Goal: Task Accomplishment & Management: Use online tool/utility

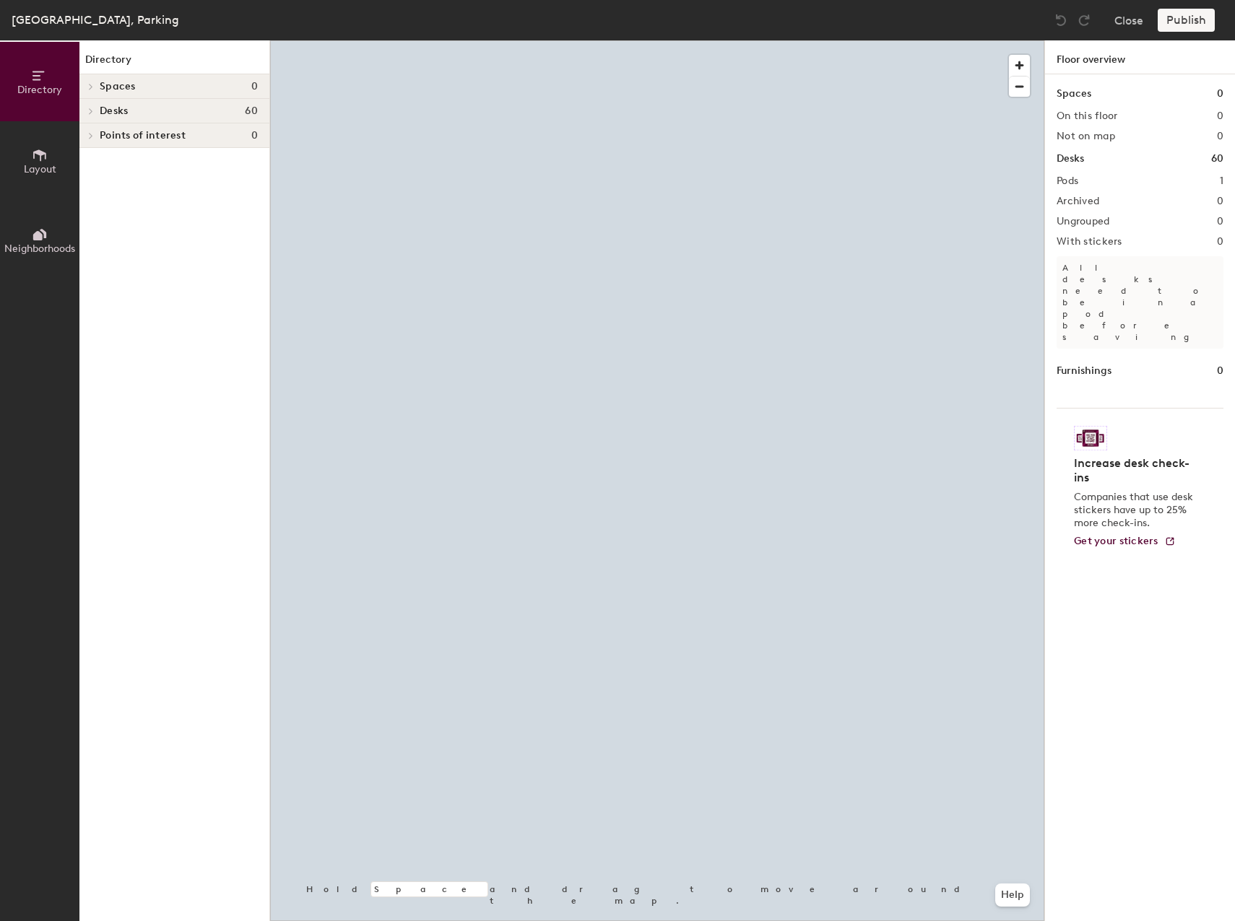
click at [46, 161] on icon at bounding box center [40, 155] width 16 height 16
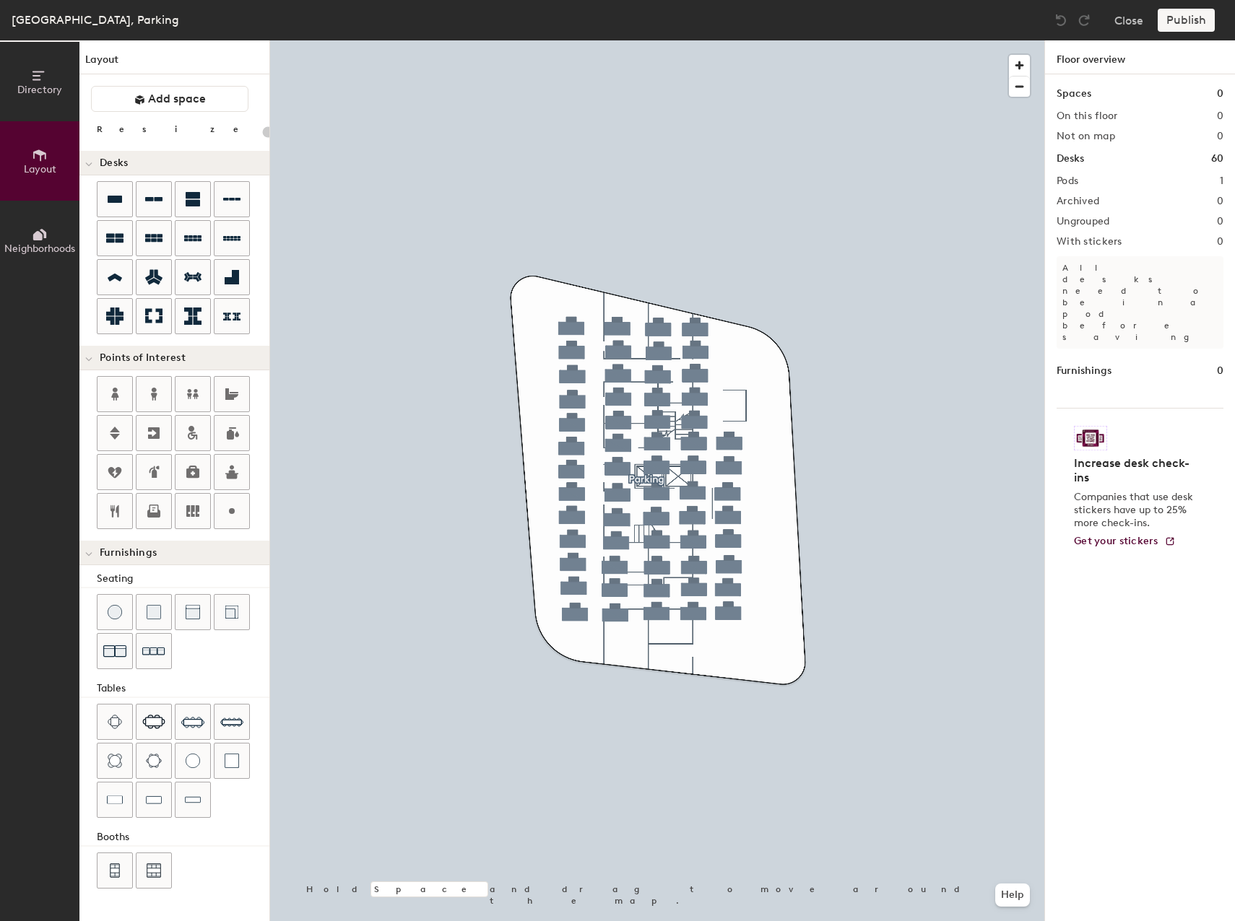
type input "20"
click at [49, 105] on button "Directory" at bounding box center [39, 81] width 79 height 79
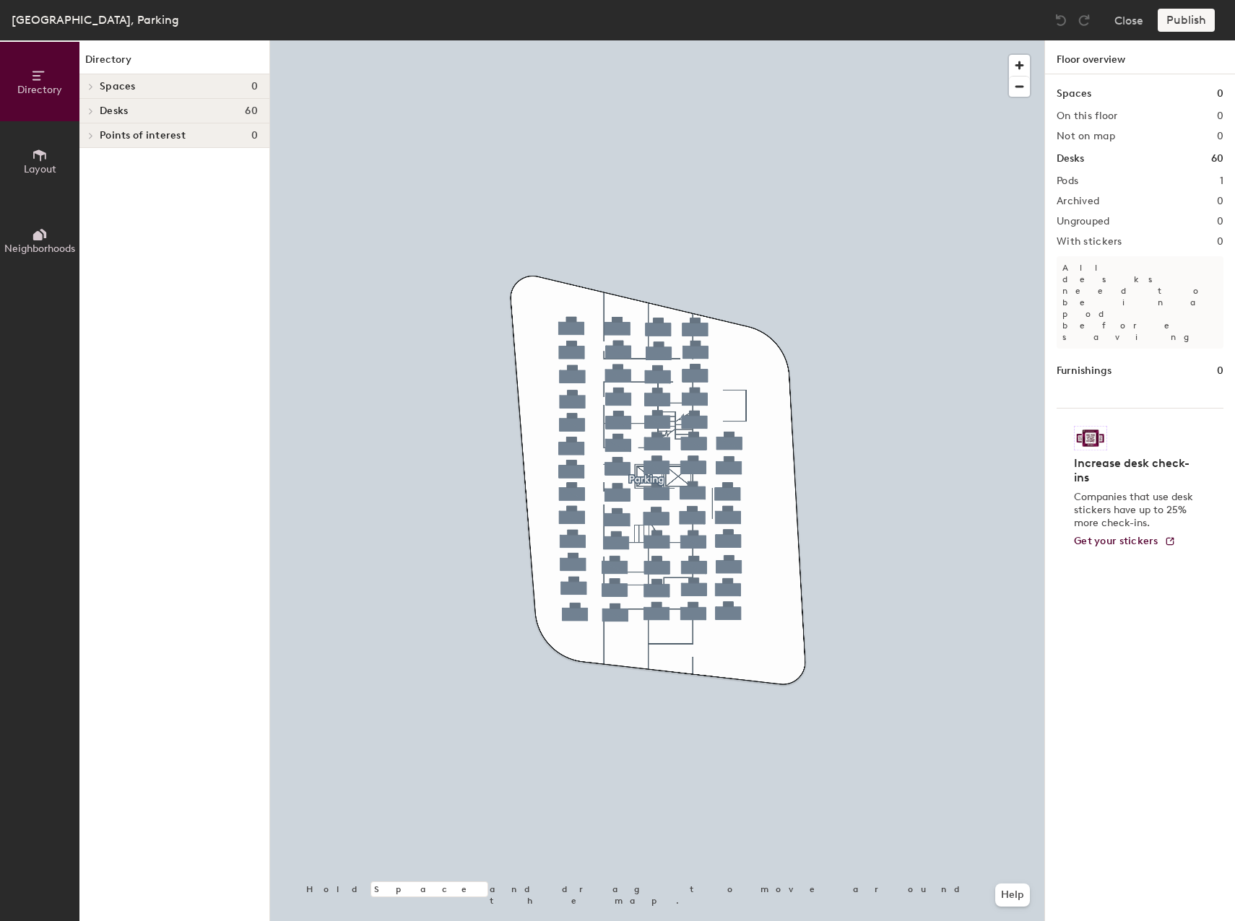
click at [209, 136] on h4 "Points of interest 0" at bounding box center [179, 136] width 158 height 12
click at [105, 129] on div "Points of interest 0" at bounding box center [174, 135] width 190 height 25
click at [121, 81] on span "Spaces" at bounding box center [118, 87] width 36 height 12
click at [121, 89] on span "Spaces" at bounding box center [118, 87] width 36 height 12
click at [110, 113] on span "Desks" at bounding box center [114, 111] width 28 height 12
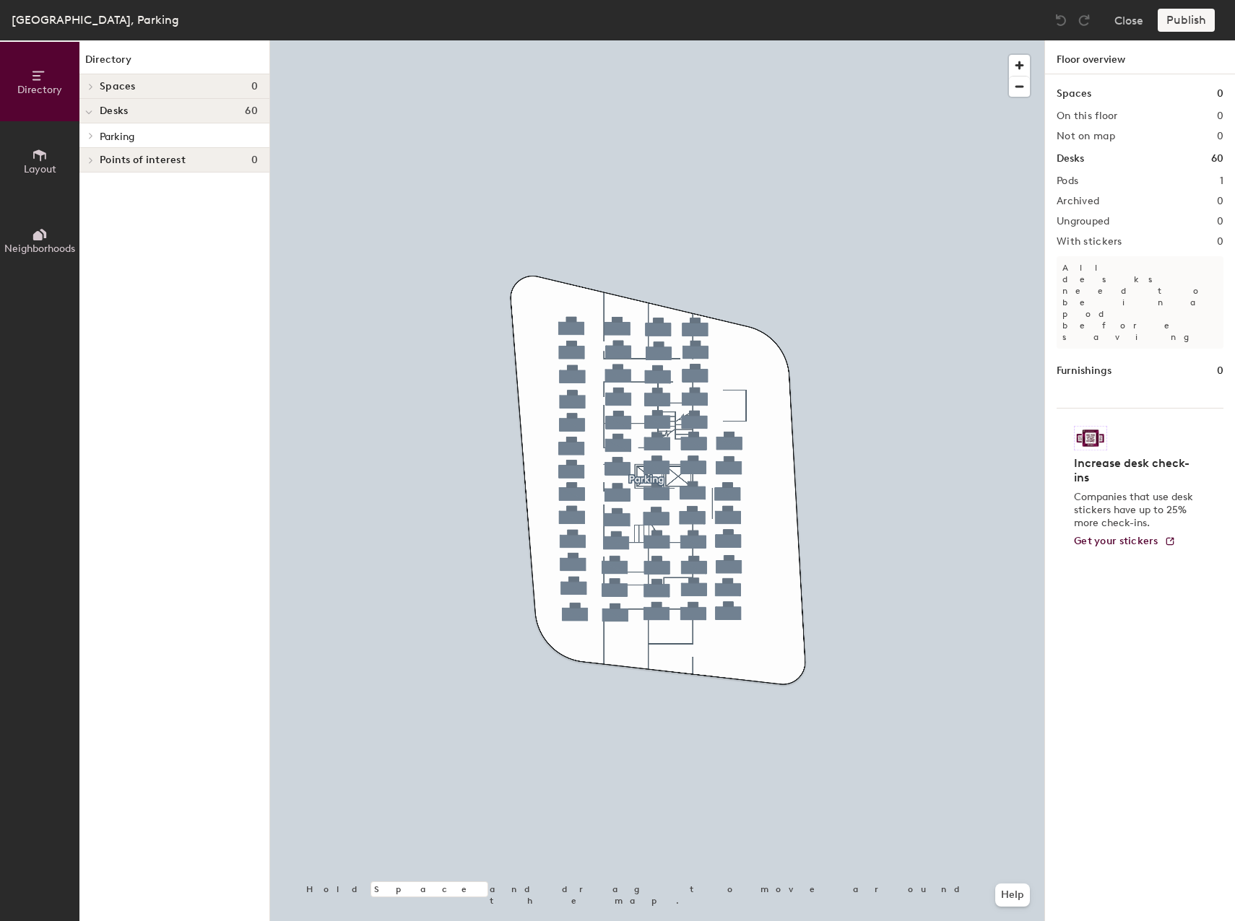
click at [116, 141] on span "Parking" at bounding box center [117, 137] width 35 height 12
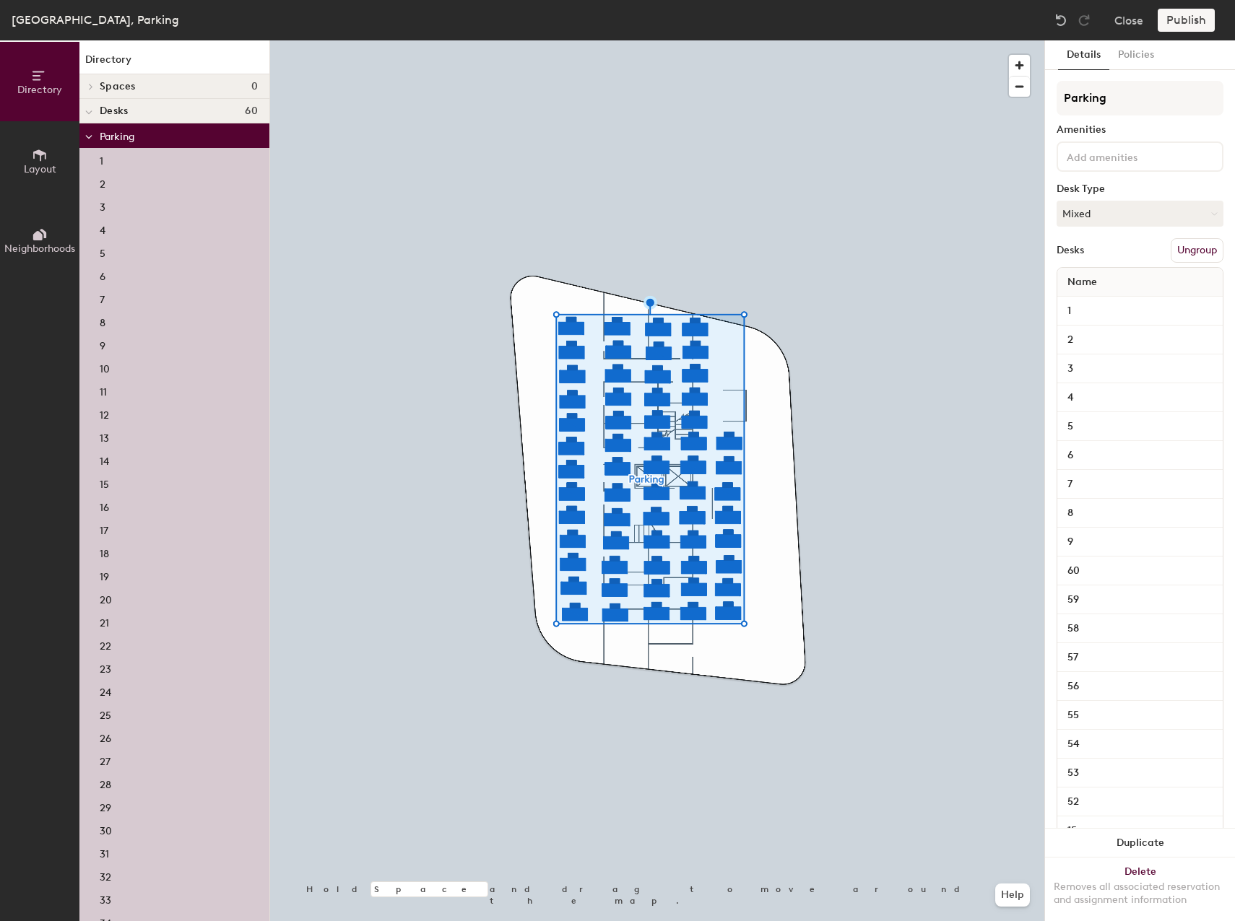
click at [27, 160] on button "Layout" at bounding box center [39, 160] width 79 height 79
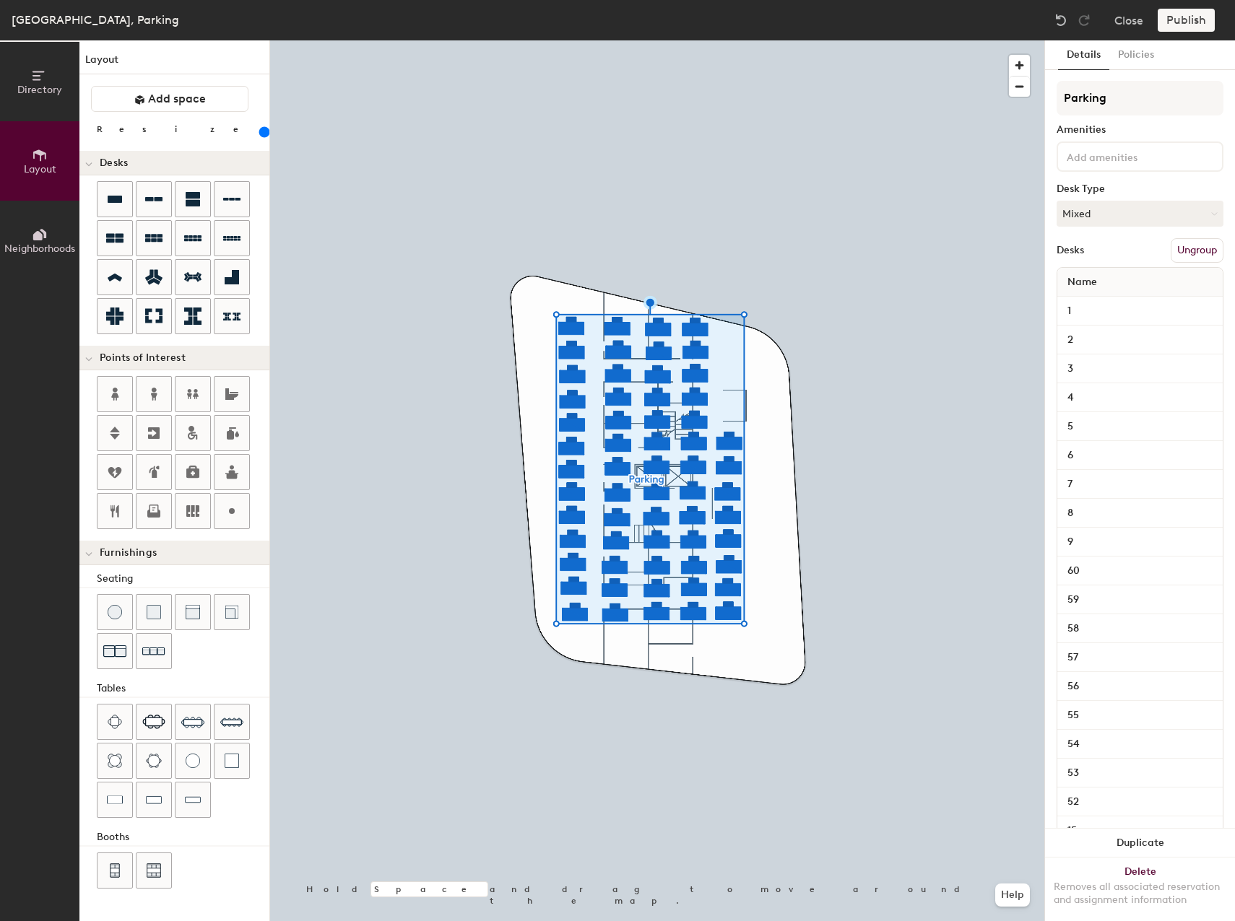
click at [35, 230] on icon at bounding box center [40, 235] width 16 height 16
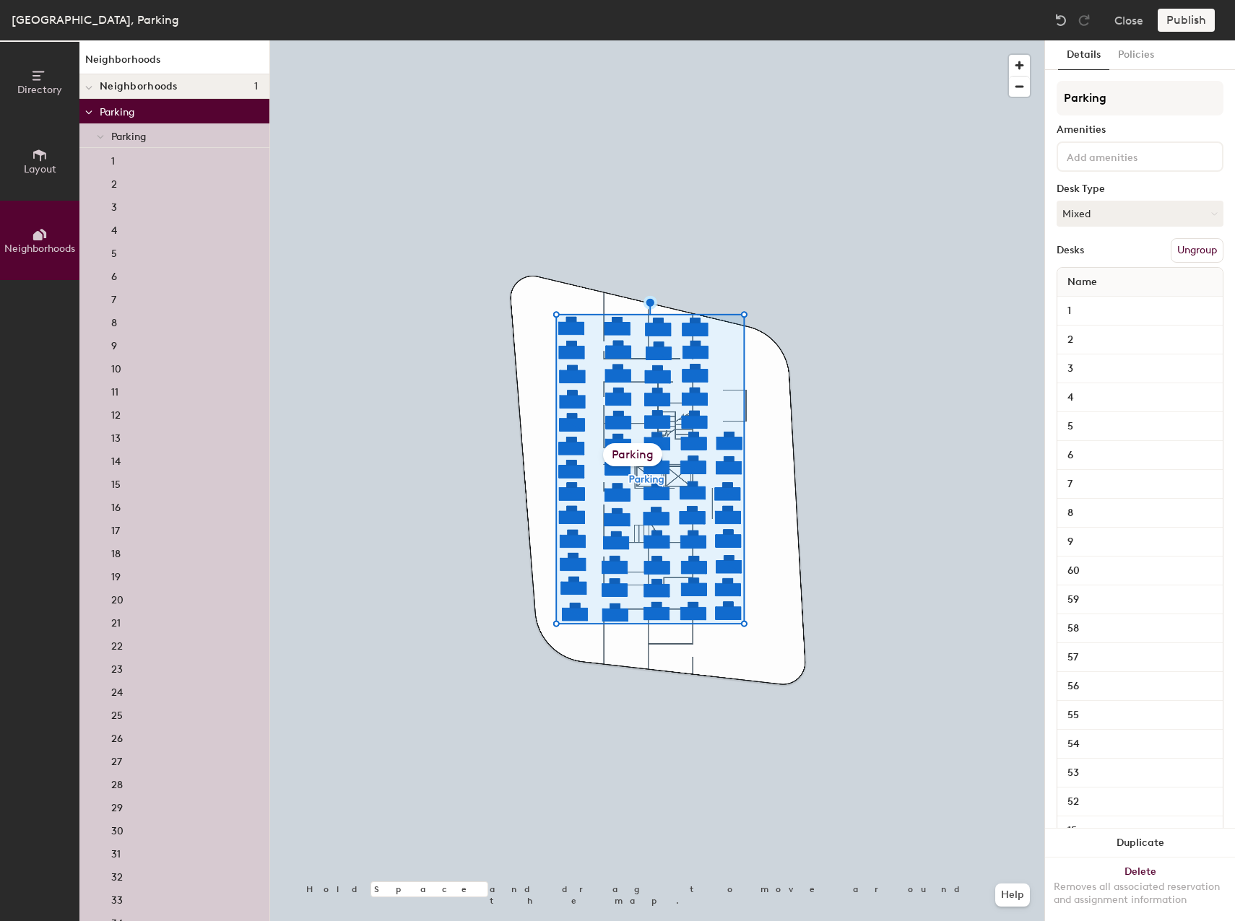
click at [91, 110] on icon at bounding box center [88, 113] width 7 height 6
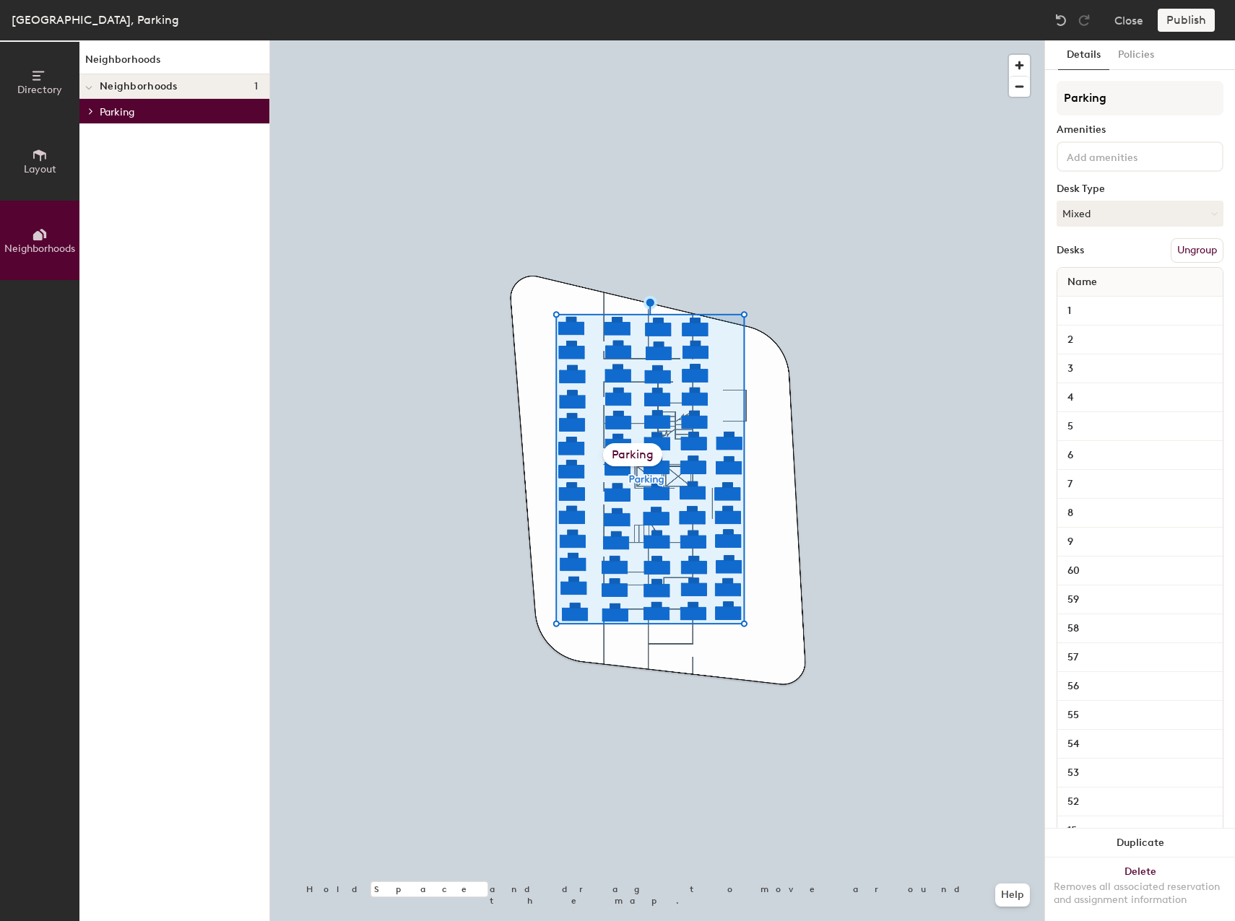
click at [91, 110] on icon at bounding box center [91, 111] width 3 height 6
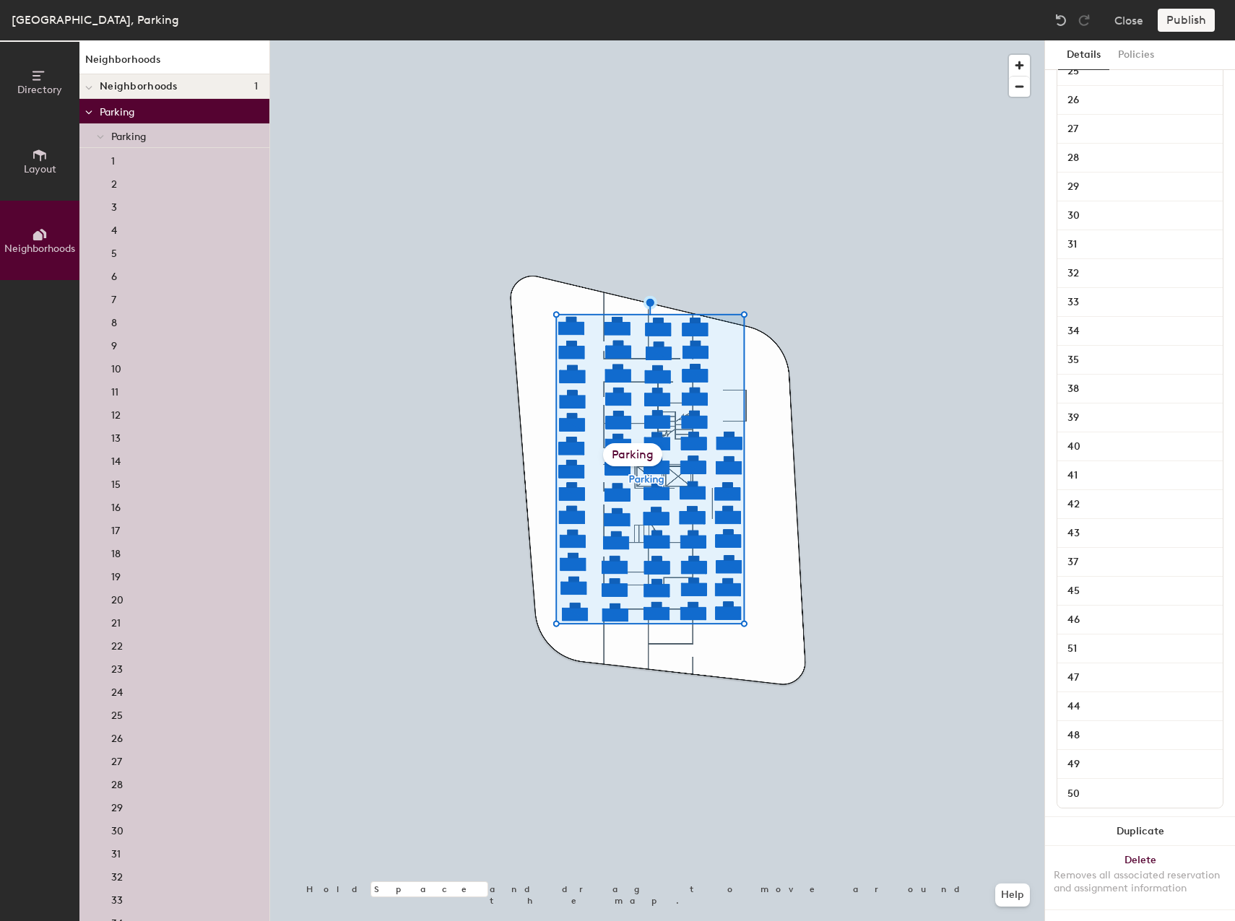
click at [121, 132] on span "Parking" at bounding box center [128, 137] width 35 height 12
click at [150, 134] on p "Parking" at bounding box center [184, 135] width 147 height 19
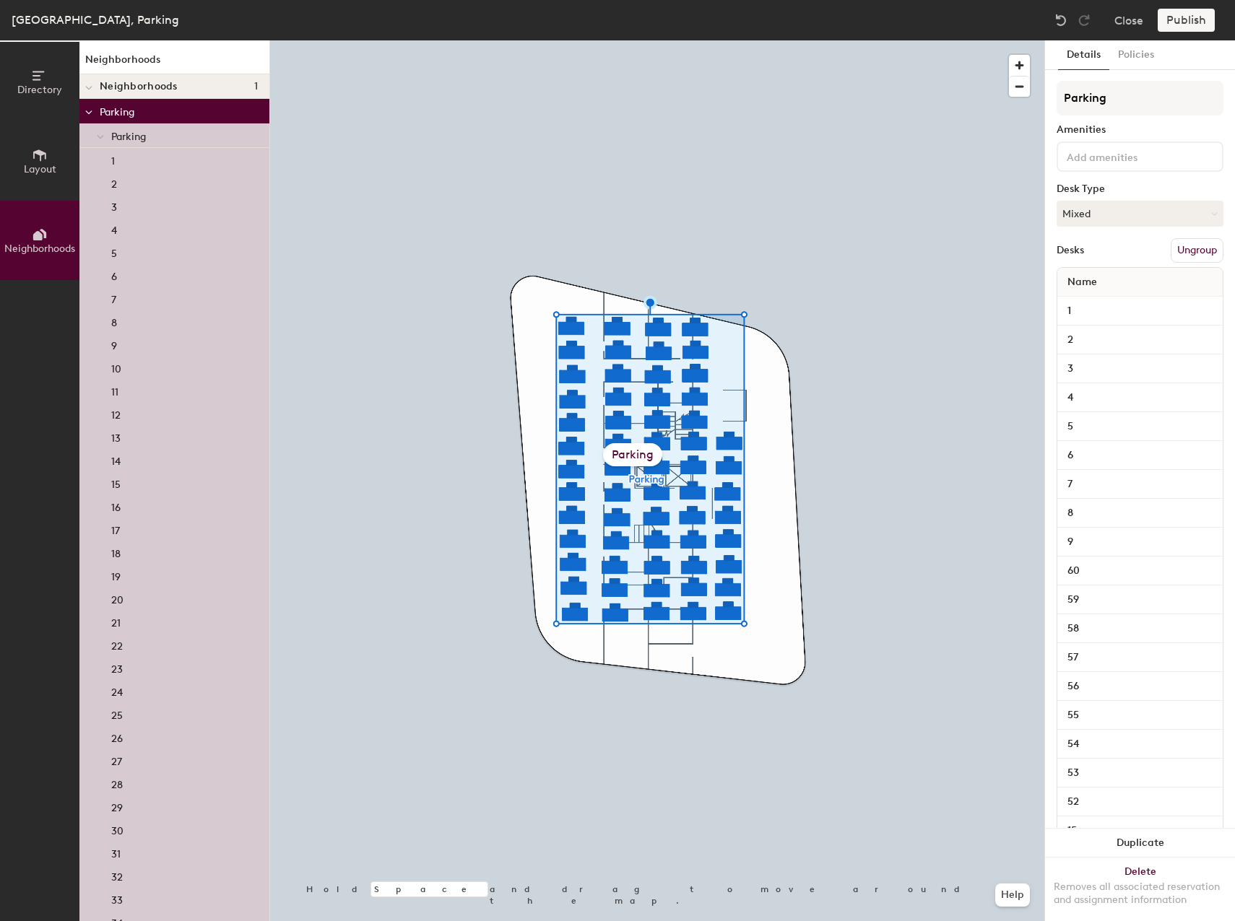
click at [148, 87] on span "Neighborhoods" at bounding box center [139, 87] width 78 height 12
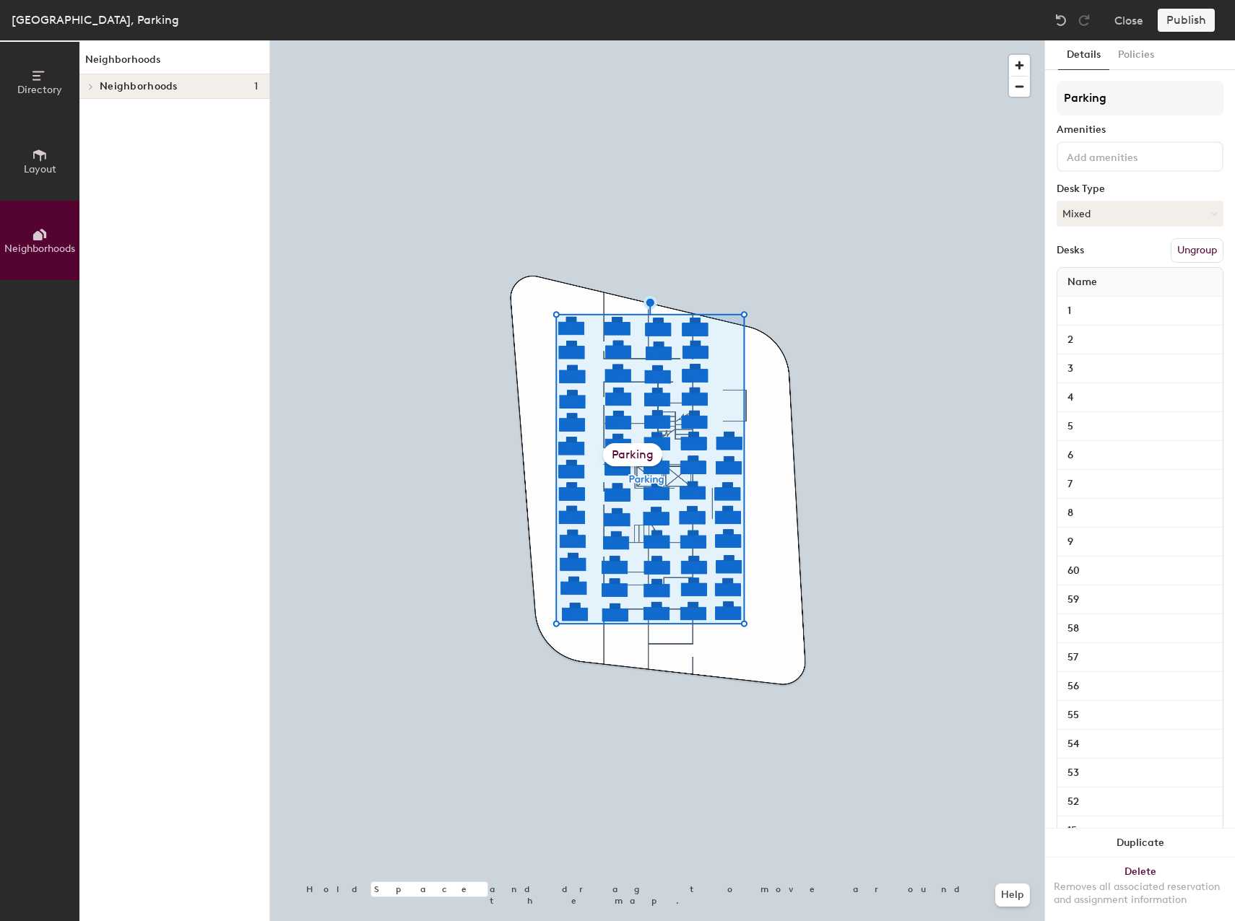
click at [148, 87] on span "Neighborhoods" at bounding box center [139, 87] width 78 height 12
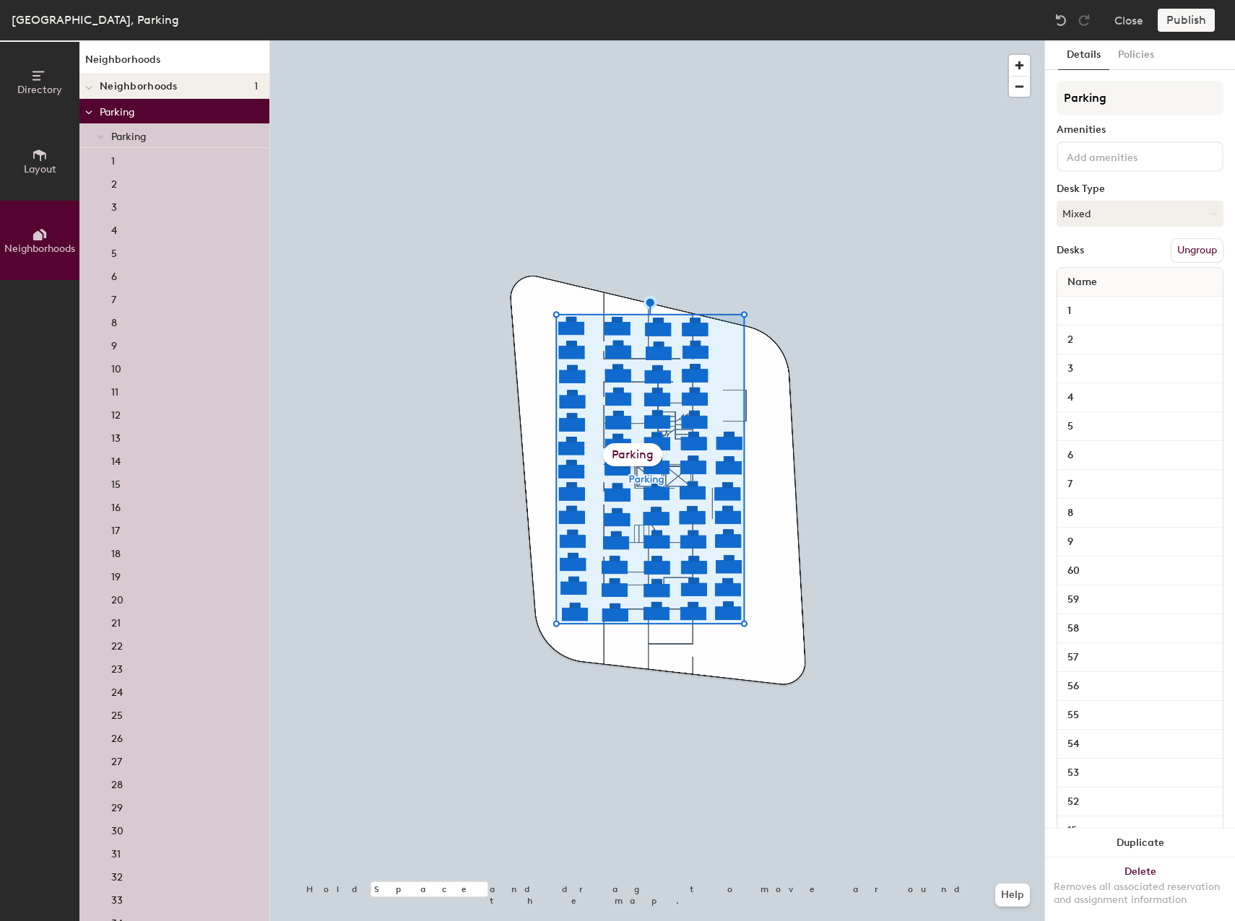
click at [134, 135] on span "Parking" at bounding box center [128, 137] width 35 height 12
click at [132, 106] on p "Parking" at bounding box center [179, 111] width 158 height 19
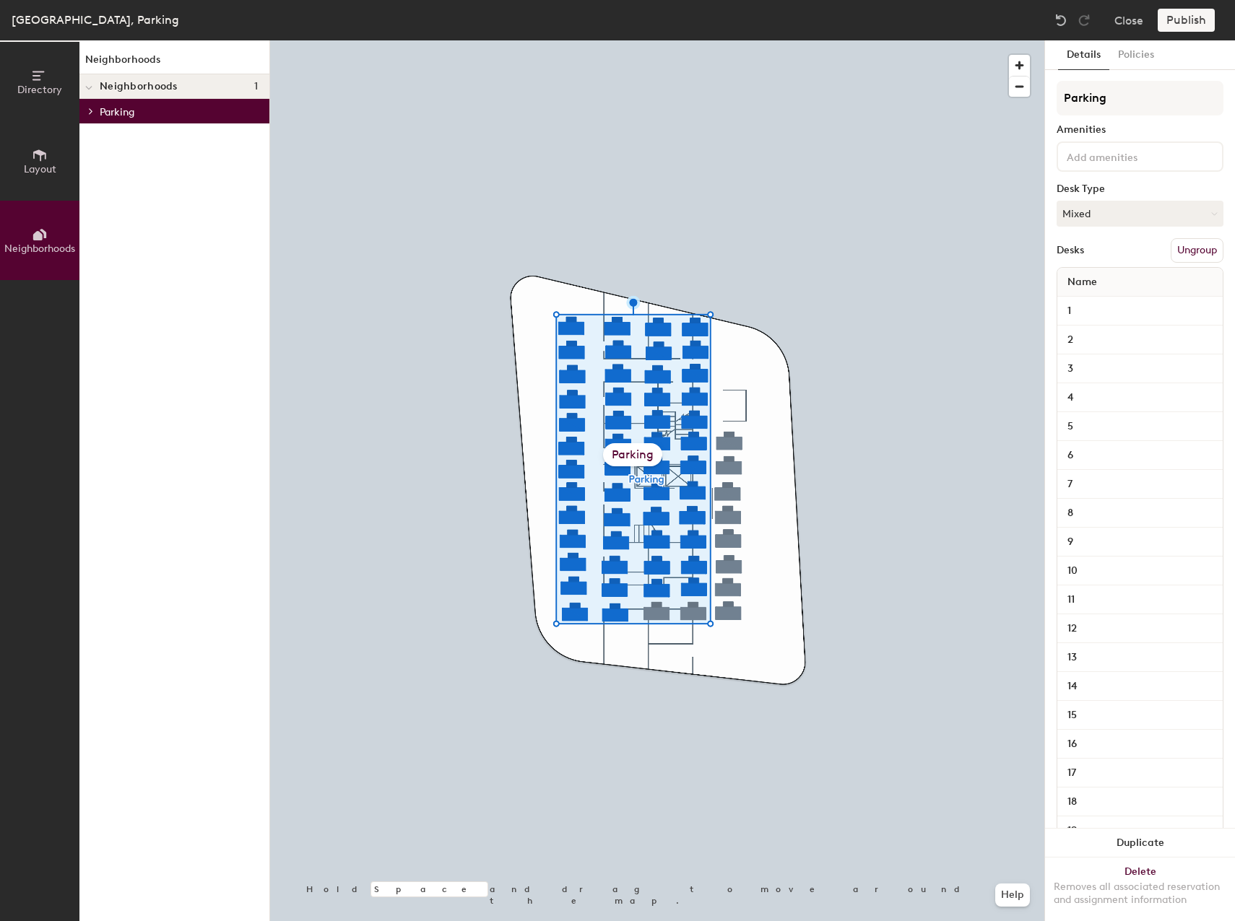
click at [132, 106] on p "Parking" at bounding box center [179, 111] width 158 height 19
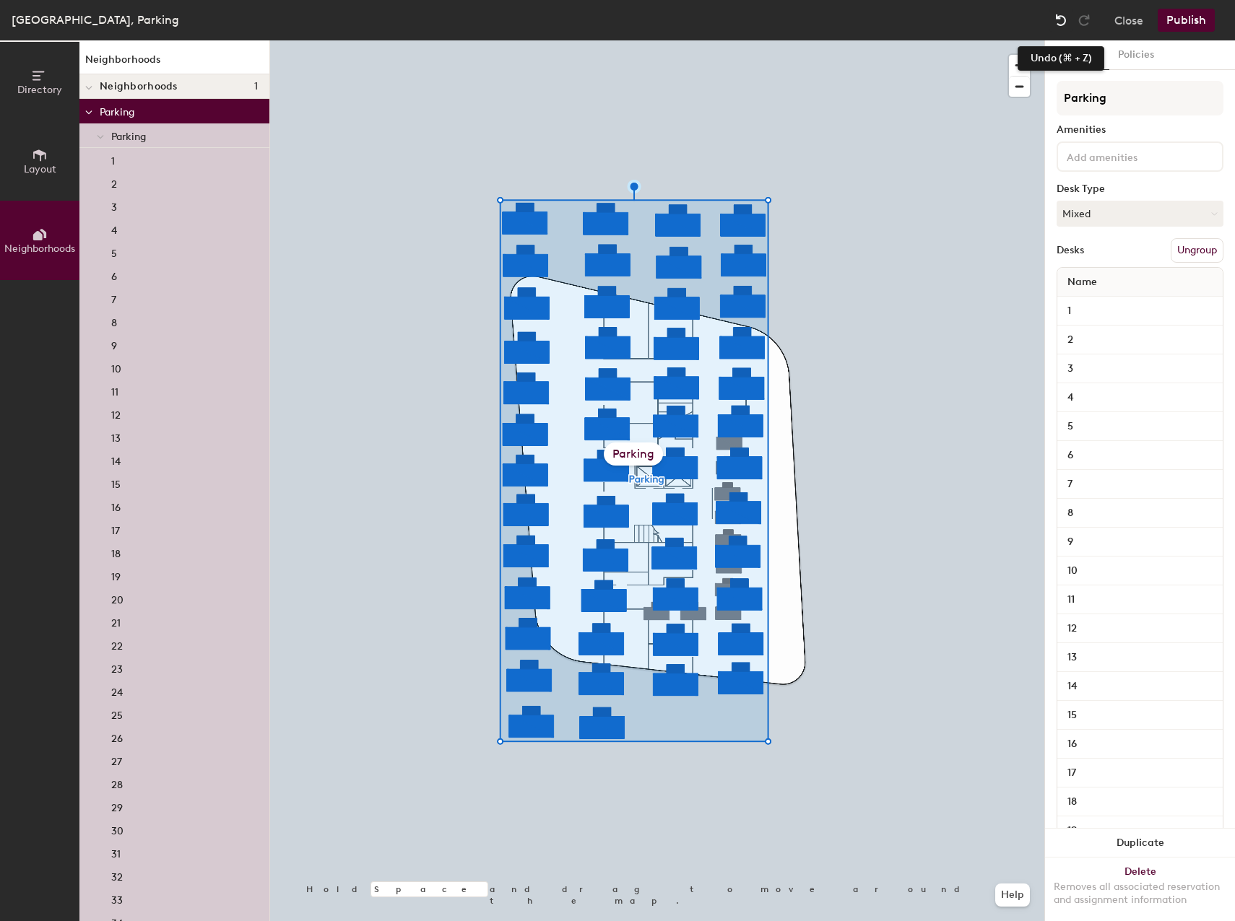
click at [1067, 17] on img at bounding box center [1061, 20] width 14 height 14
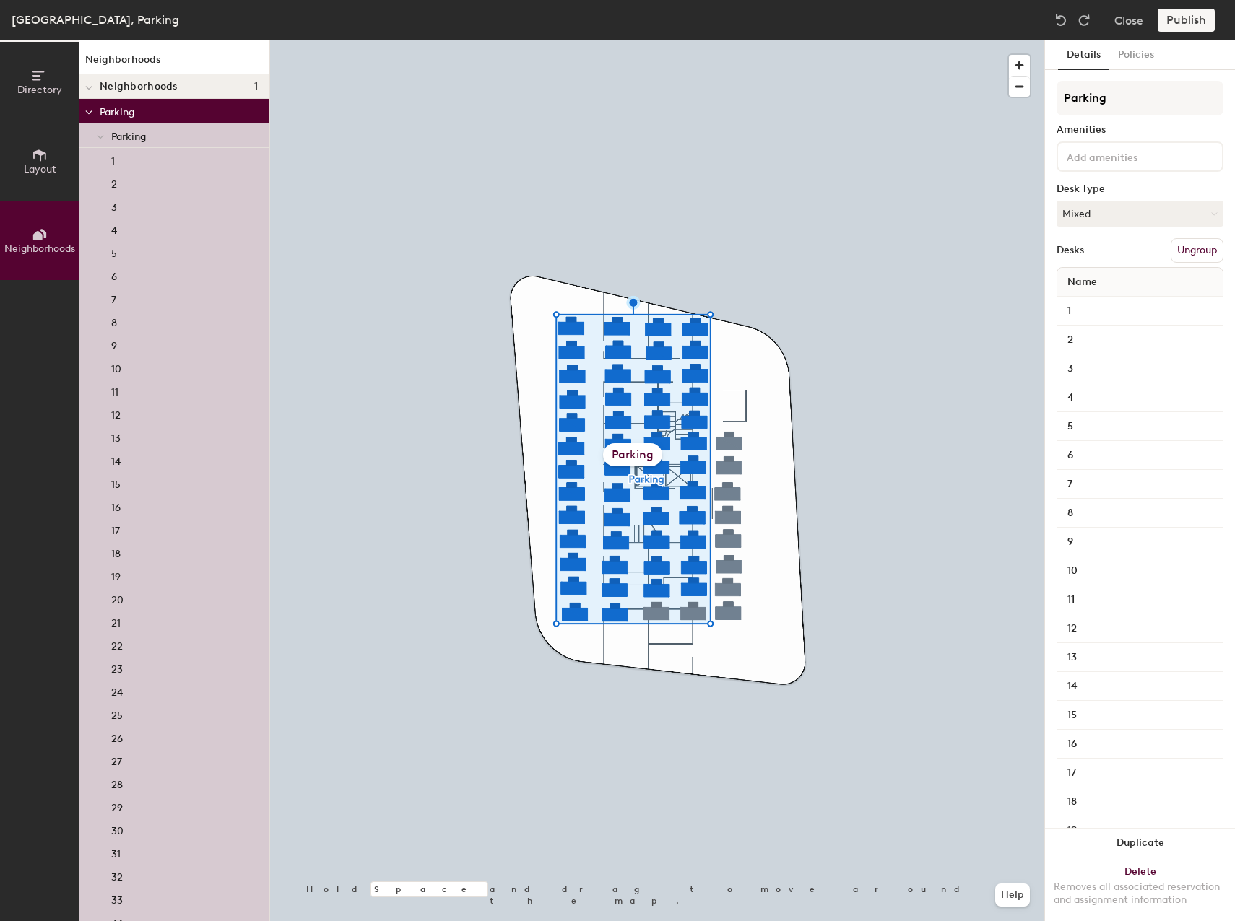
click at [634, 456] on div "Parking" at bounding box center [632, 454] width 59 height 23
click at [160, 132] on p "Parking" at bounding box center [184, 135] width 147 height 19
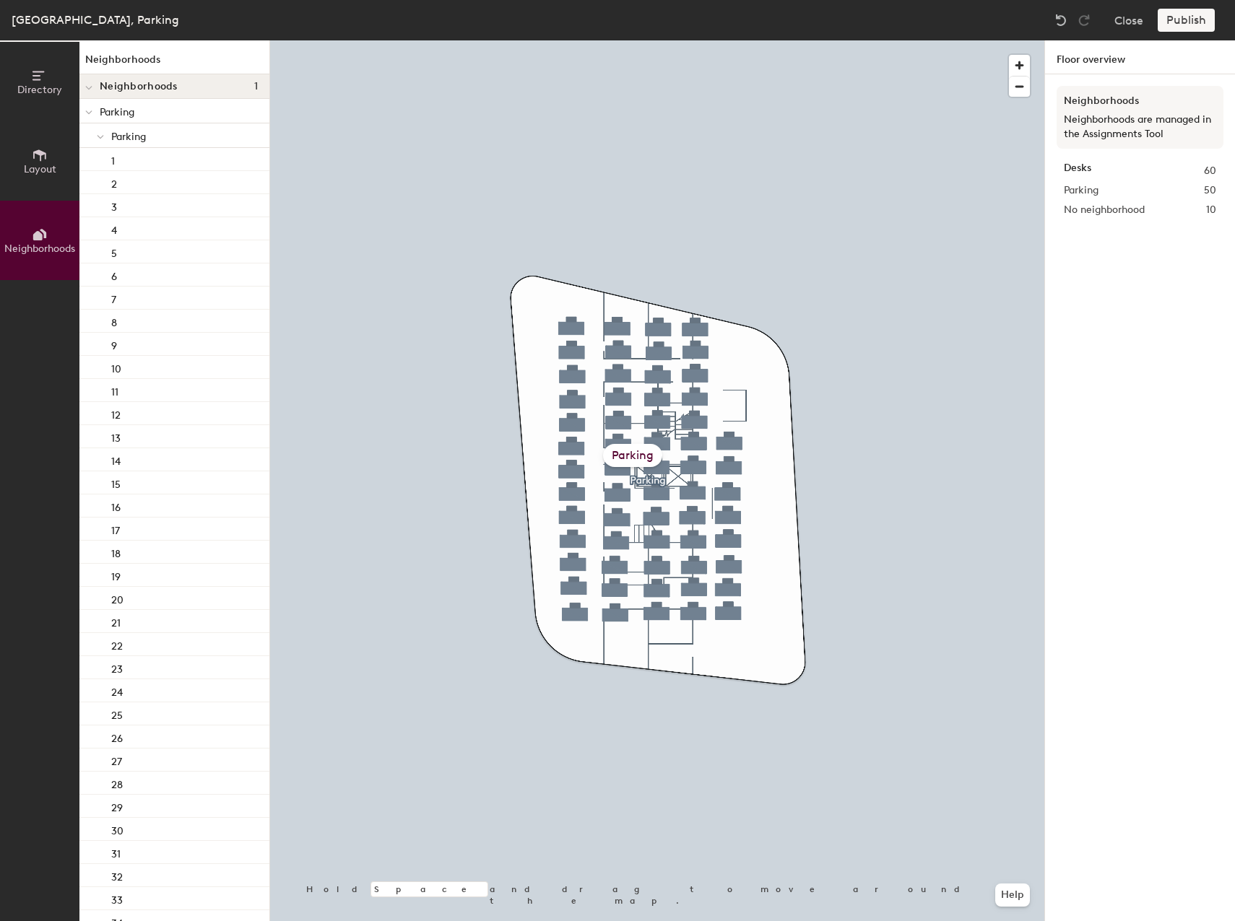
click at [639, 453] on div "Parking" at bounding box center [632, 455] width 59 height 23
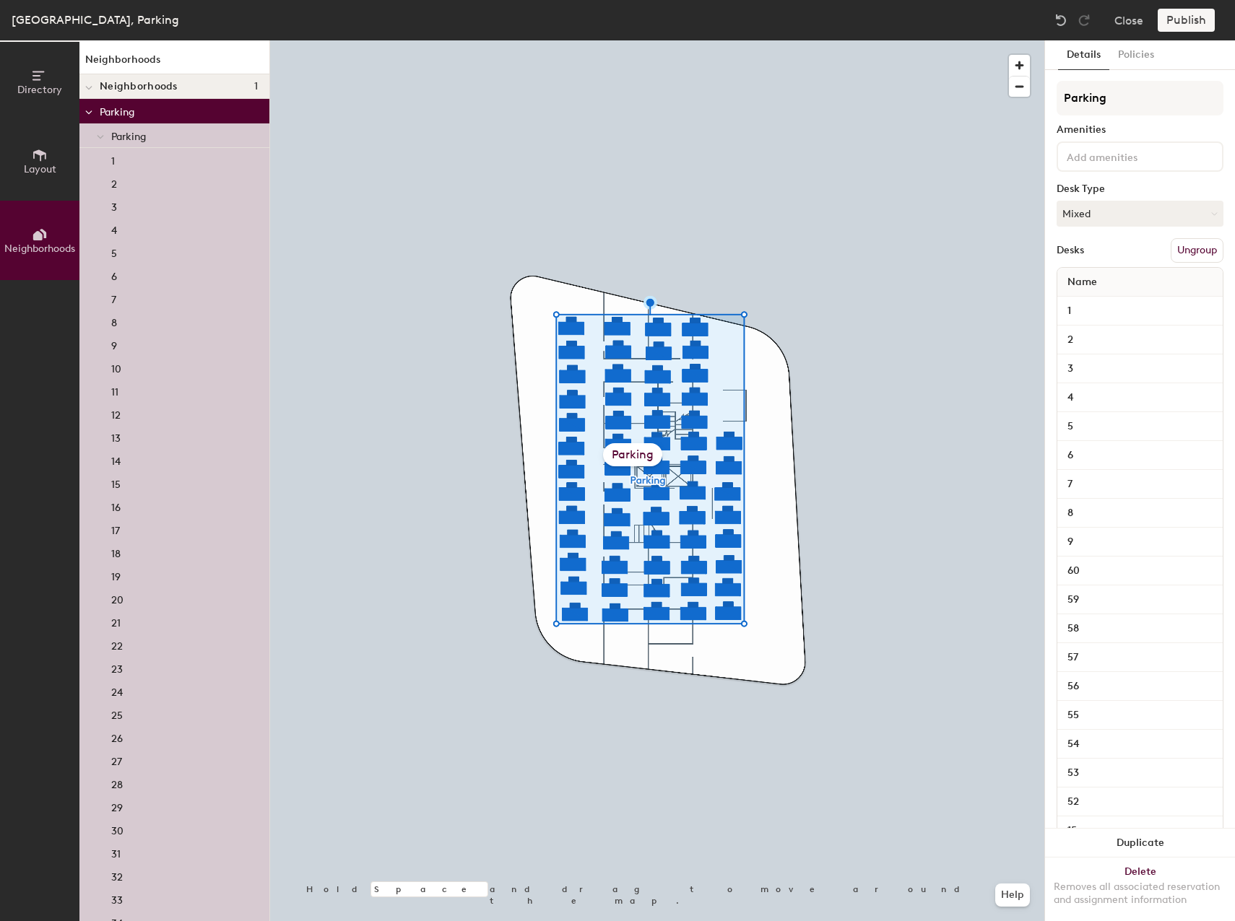
click at [643, 451] on div "Parking" at bounding box center [632, 454] width 59 height 23
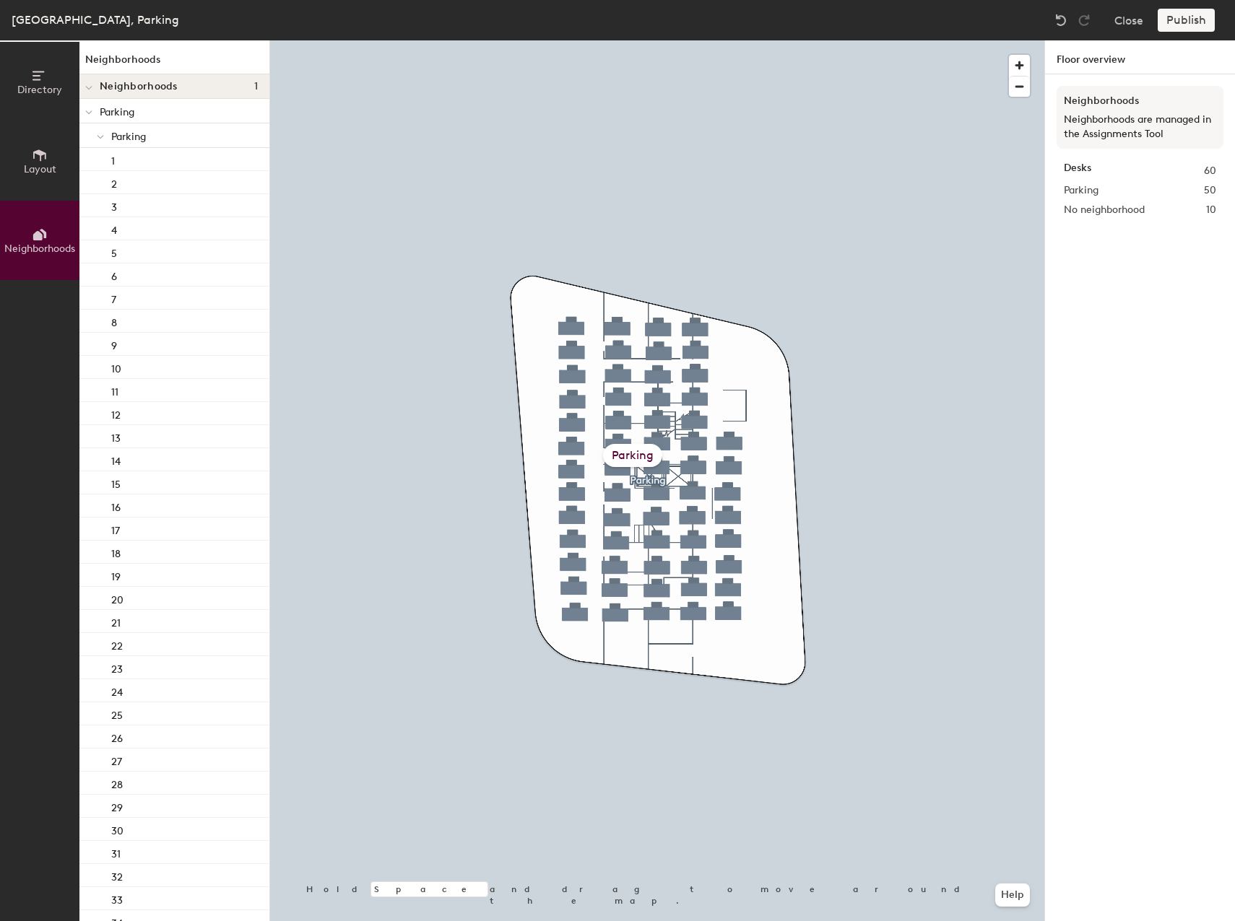
click at [632, 453] on div "Parking" at bounding box center [632, 455] width 59 height 23
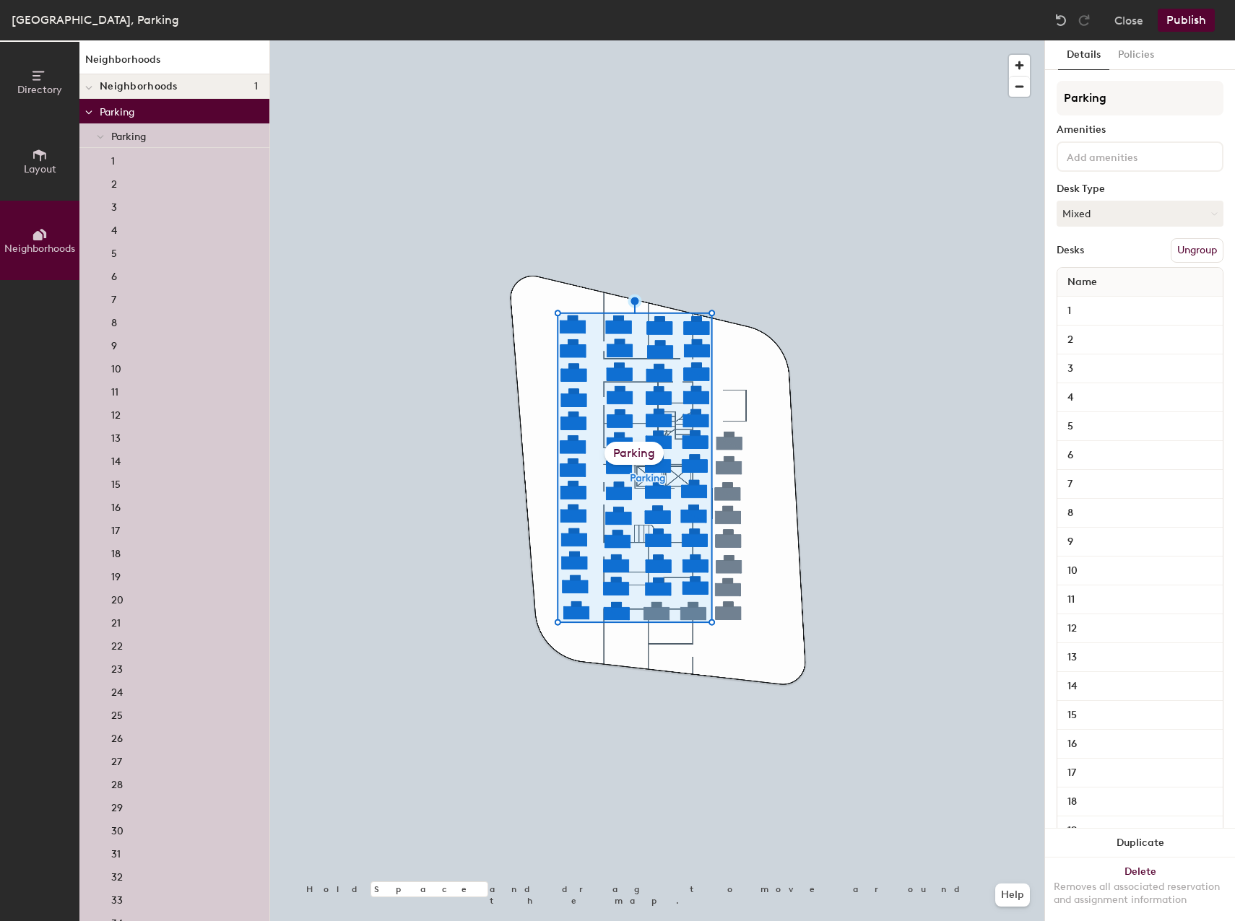
click at [639, 457] on div "Parking" at bounding box center [633, 453] width 59 height 23
click at [146, 270] on div "6" at bounding box center [174, 275] width 190 height 23
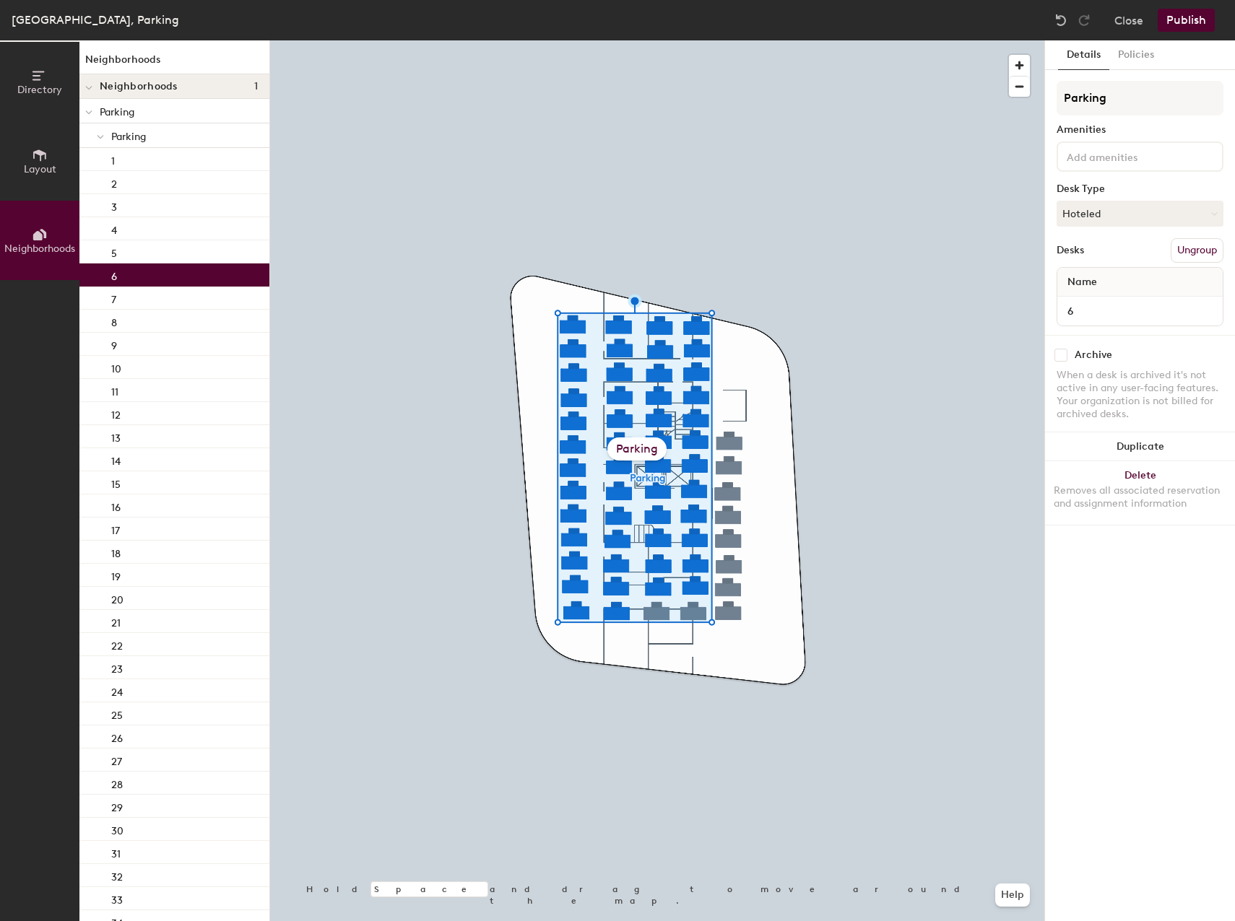
click at [146, 270] on div "6" at bounding box center [174, 275] width 190 height 23
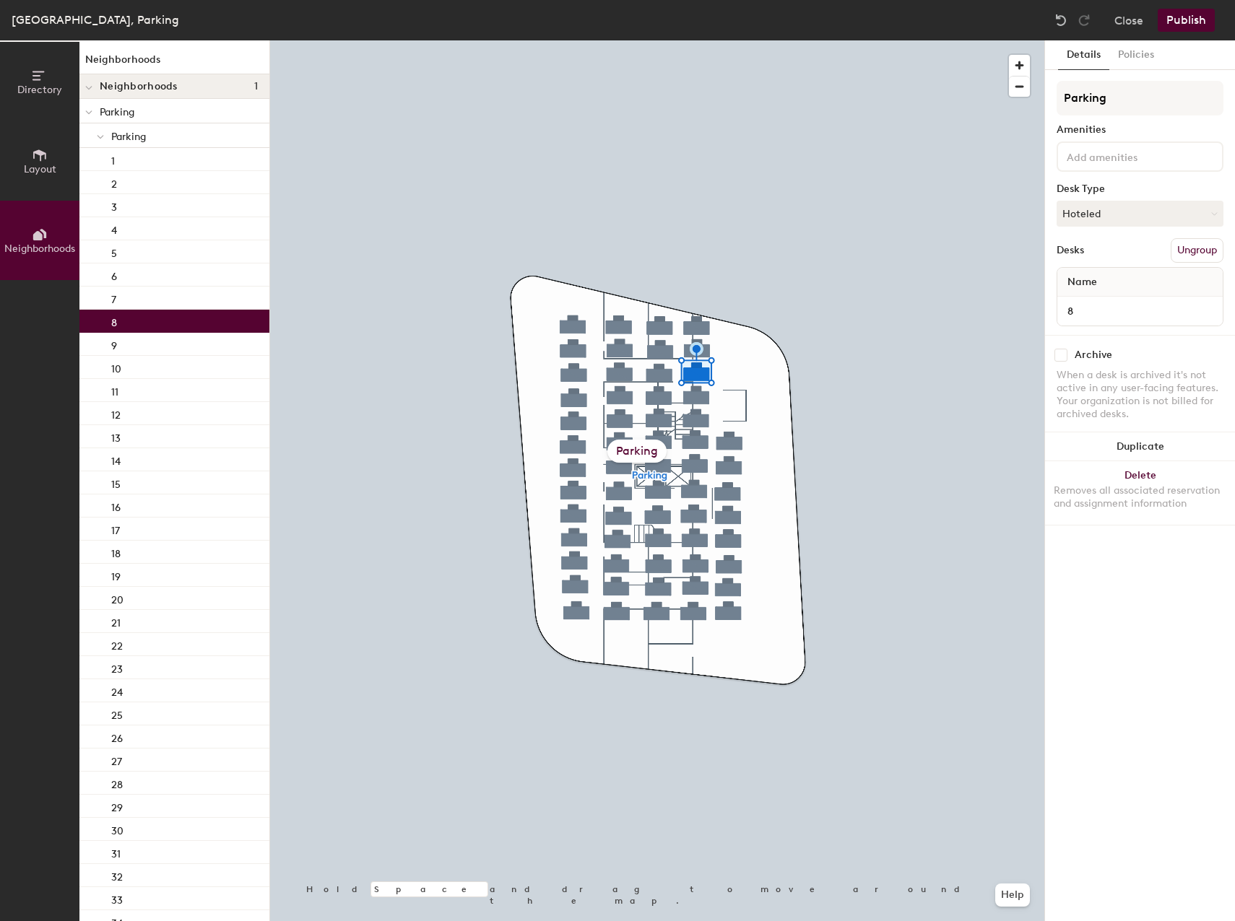
click at [144, 314] on div "8" at bounding box center [174, 321] width 190 height 23
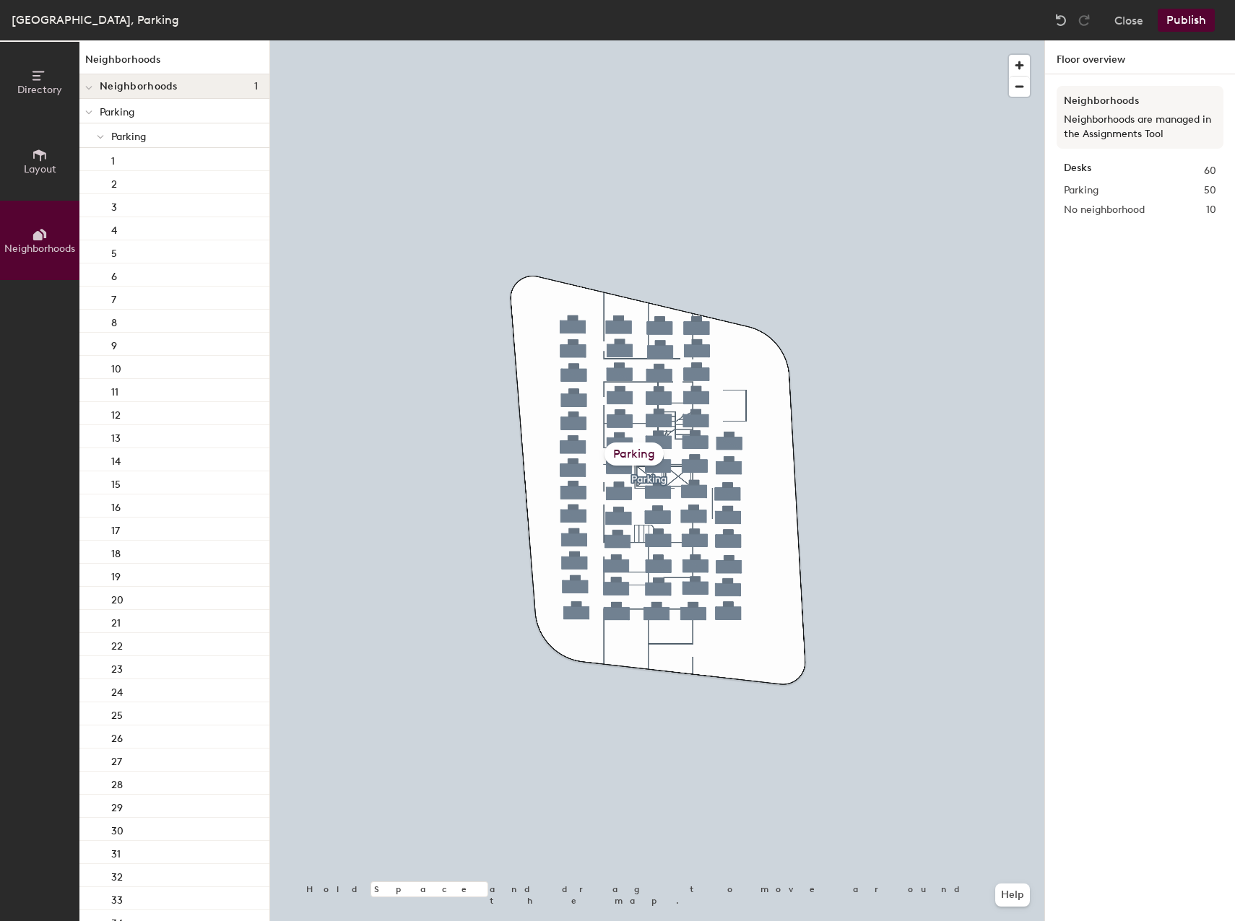
click at [61, 251] on span "Neighborhoods" at bounding box center [39, 249] width 71 height 12
click at [118, 142] on span "Parking" at bounding box center [128, 137] width 35 height 12
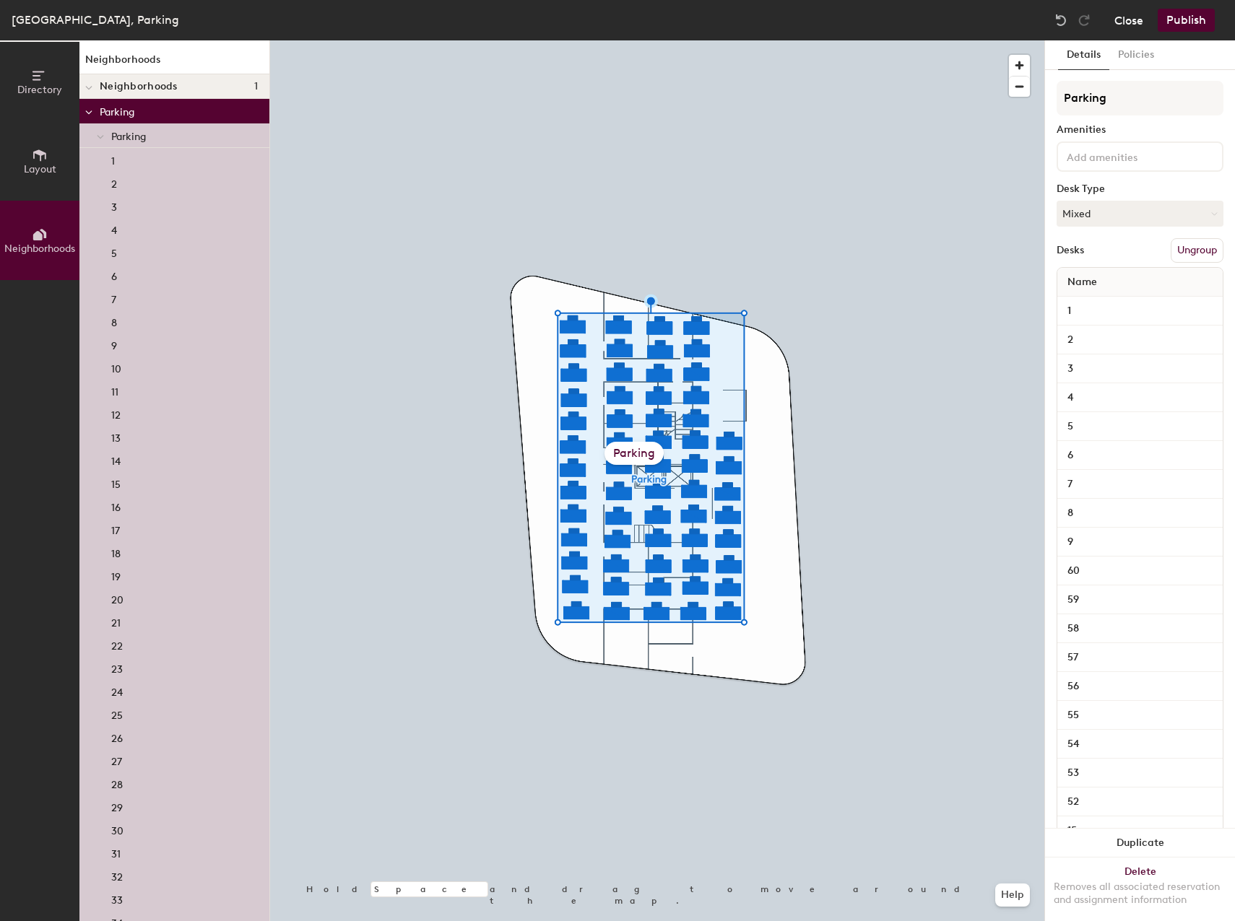
click at [1127, 15] on button "Close" at bounding box center [1128, 20] width 29 height 23
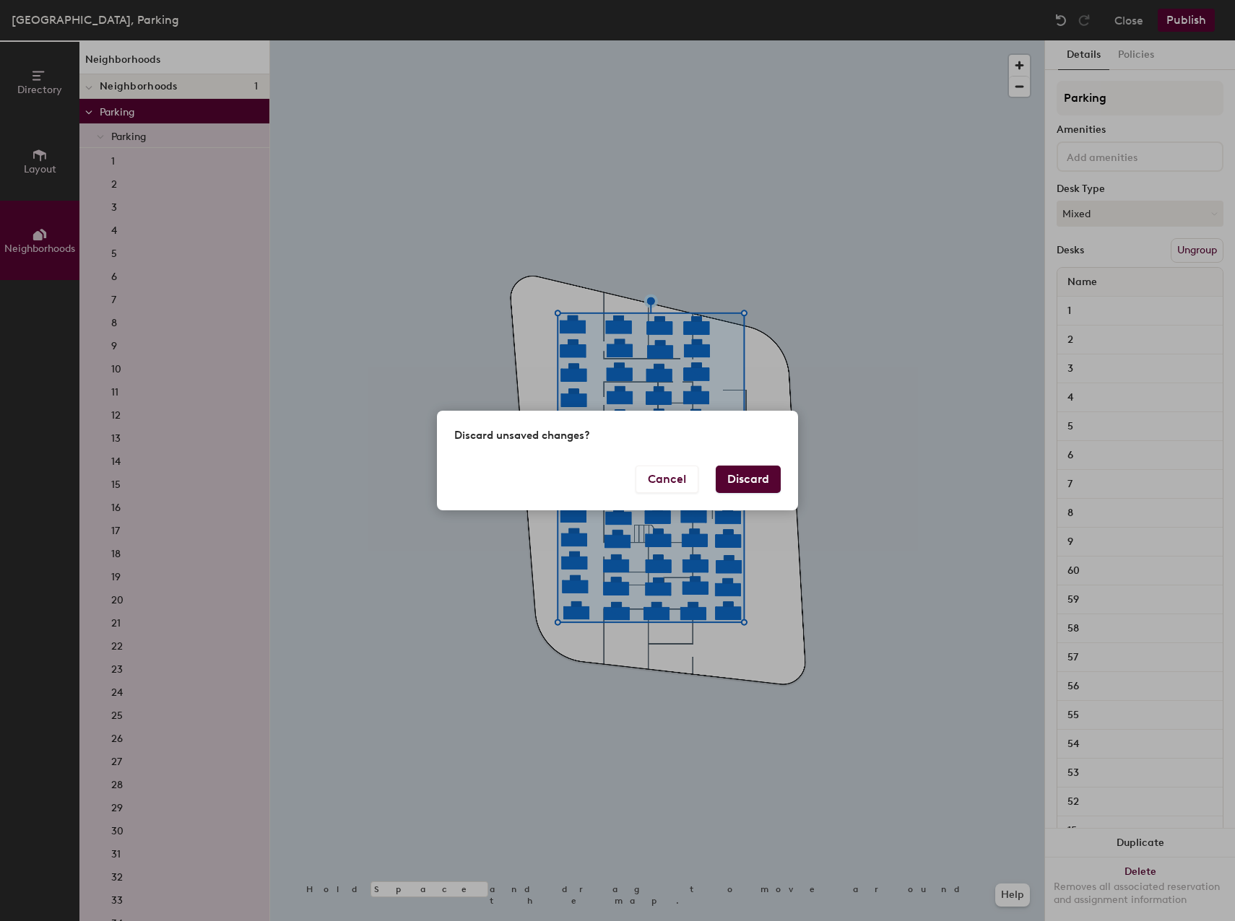
click at [740, 477] on button "Discard" at bounding box center [748, 479] width 65 height 27
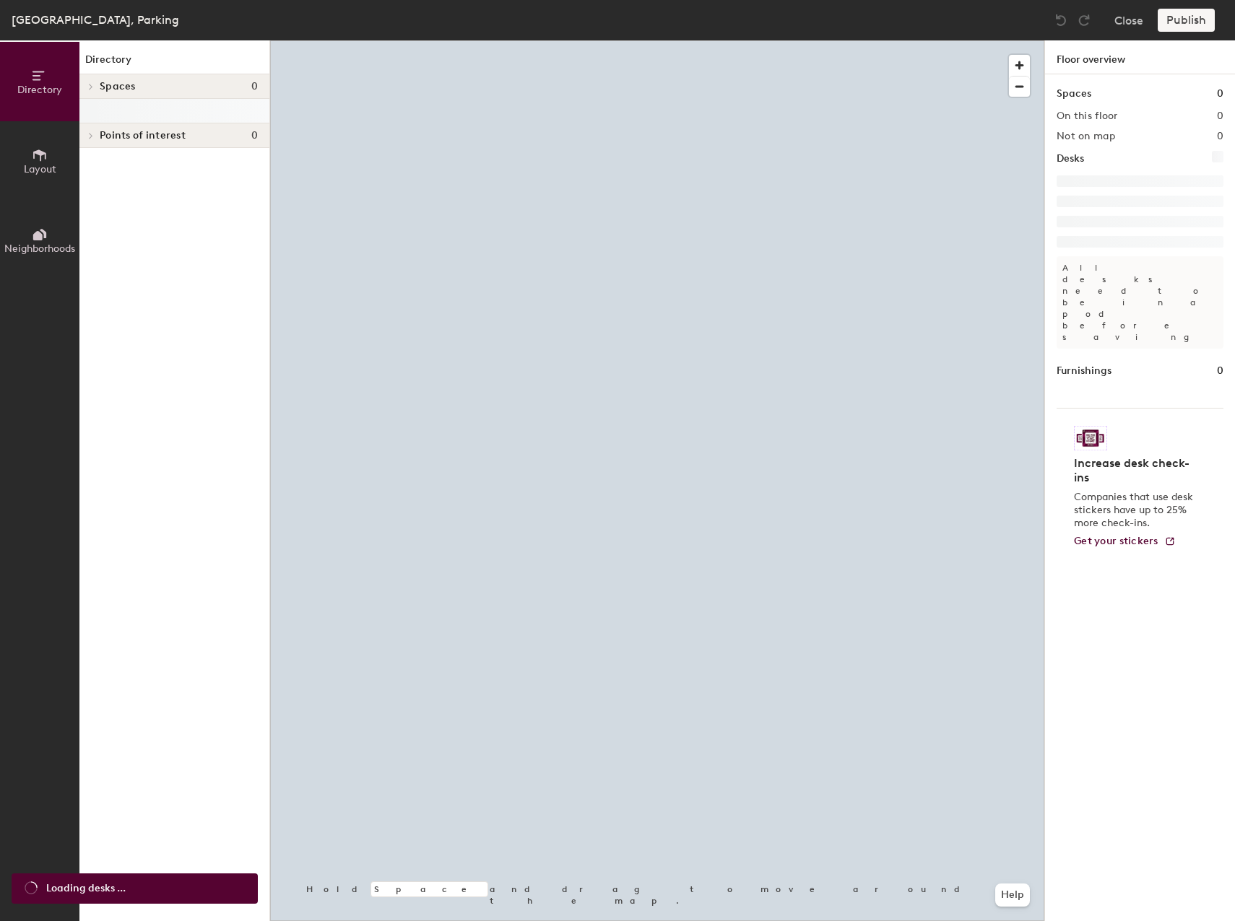
click at [30, 244] on span "Neighborhoods" at bounding box center [39, 249] width 71 height 12
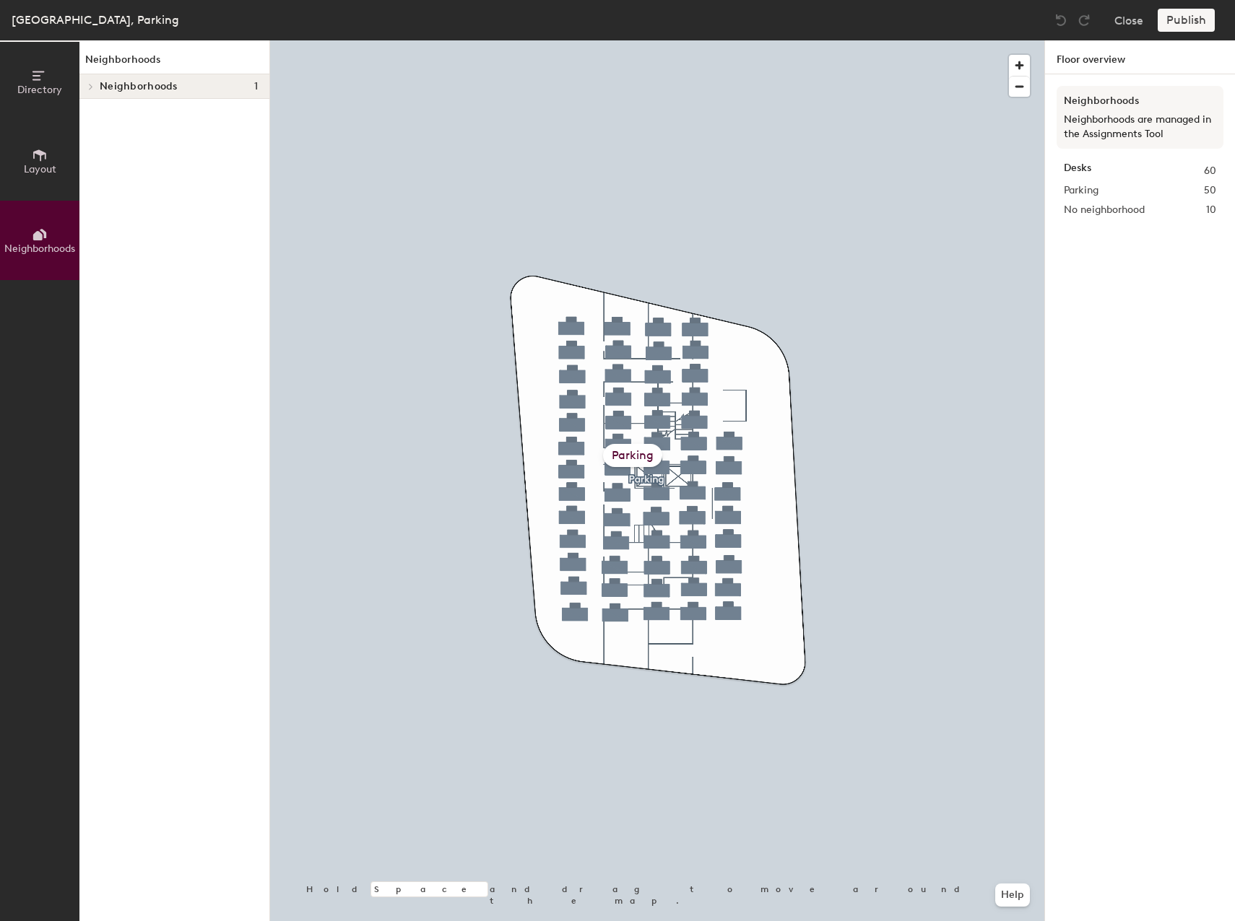
click at [1127, 111] on div "Neighborhoods Neighborhoods are managed in the Assignments Tool" at bounding box center [1139, 117] width 167 height 63
click at [1131, 22] on button "Close" at bounding box center [1128, 20] width 29 height 23
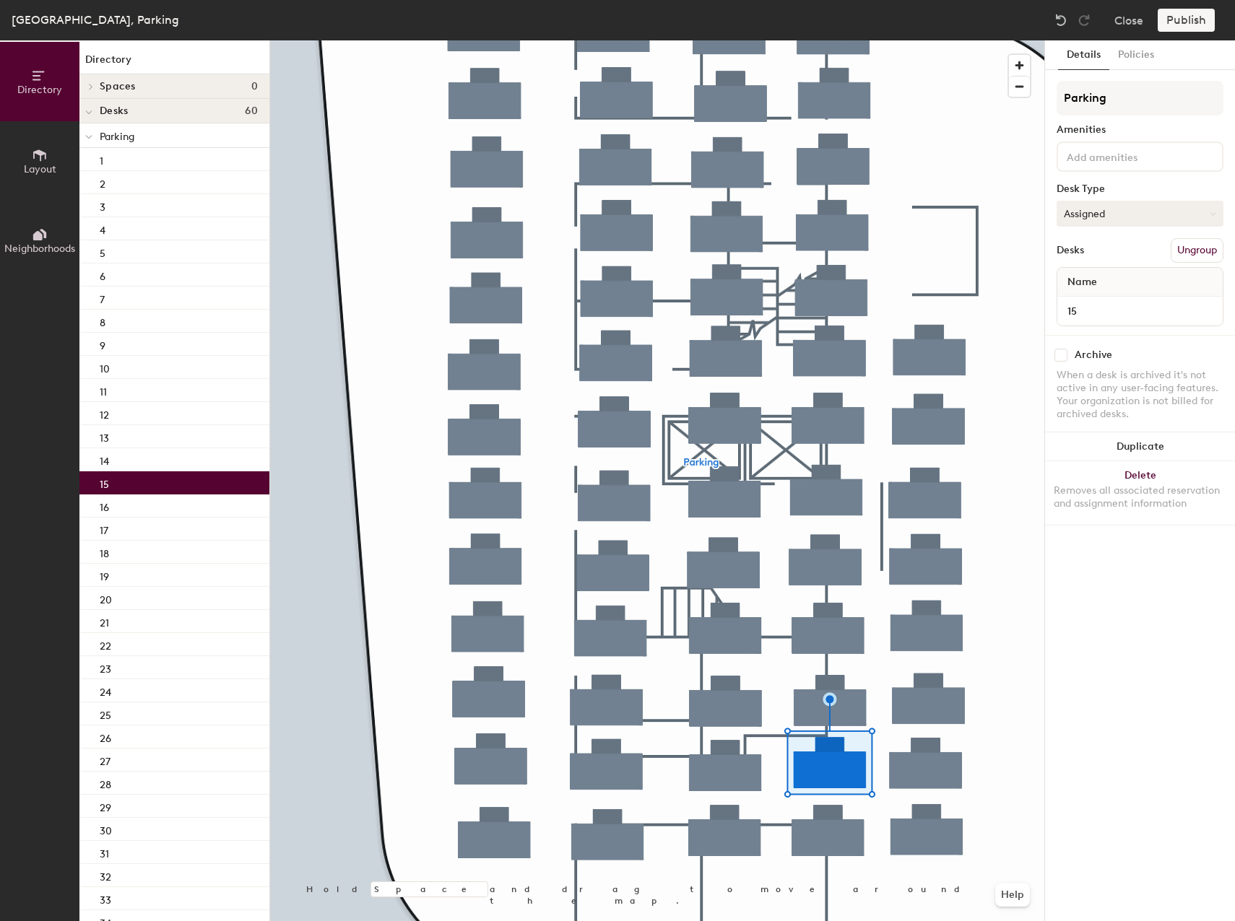
click at [1111, 213] on button "Assigned" at bounding box center [1139, 214] width 167 height 26
click at [1103, 294] on div "Hoteled" at bounding box center [1129, 302] width 144 height 22
click at [1184, 16] on button "Publish" at bounding box center [1186, 20] width 57 height 23
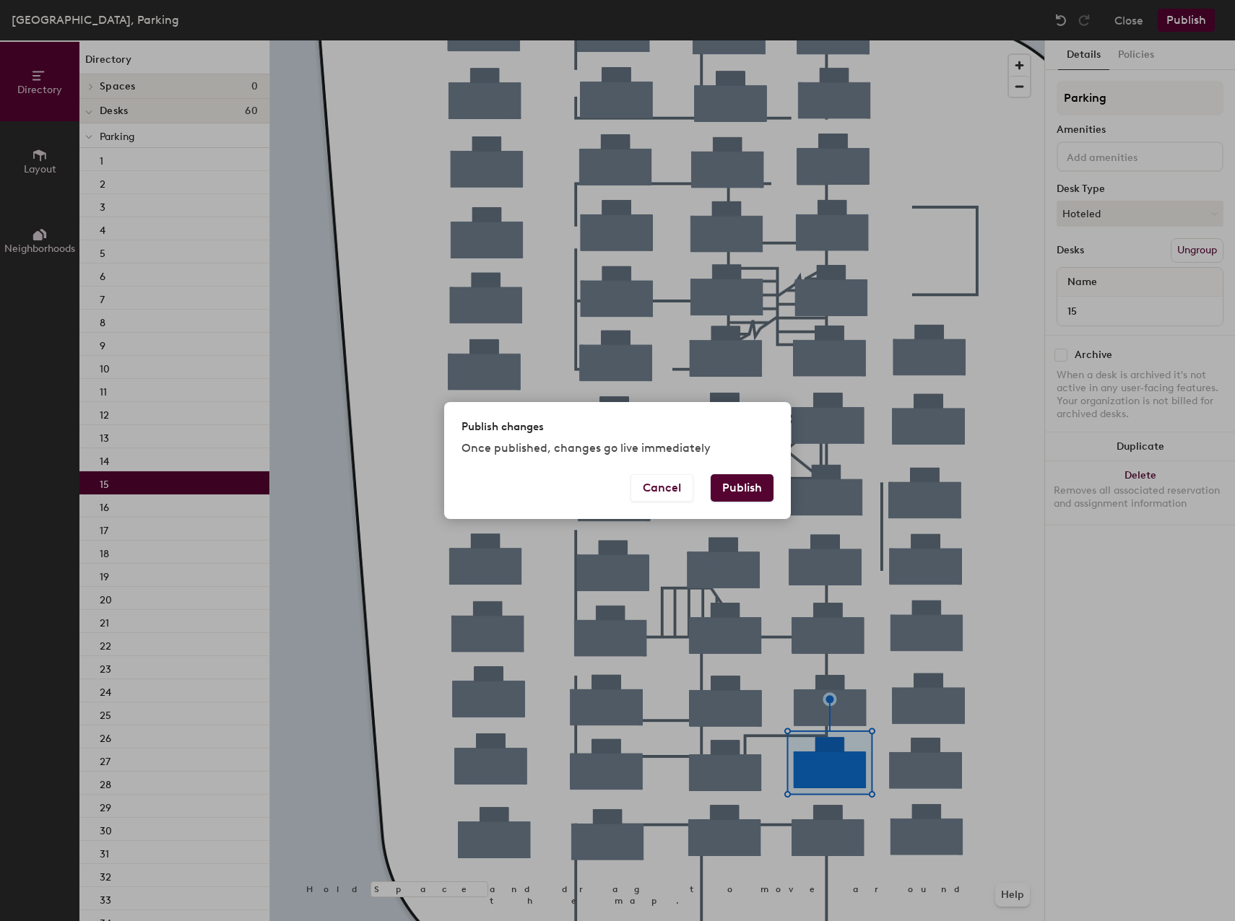
click at [745, 482] on button "Publish" at bounding box center [742, 487] width 63 height 27
